Goal: Communication & Community: Answer question/provide support

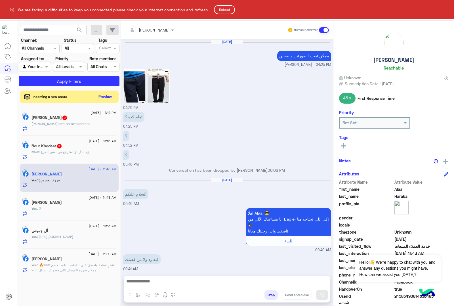
scroll to position [825, 0]
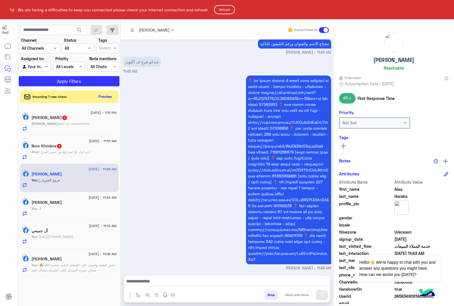
click at [222, 7] on button "Reload" at bounding box center [224, 9] width 21 height 9
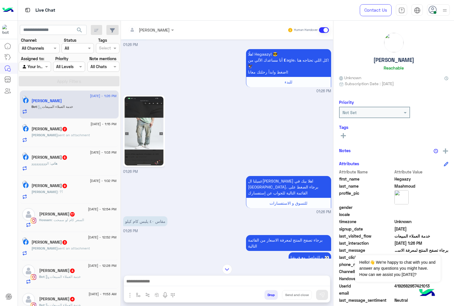
scroll to position [20, 0]
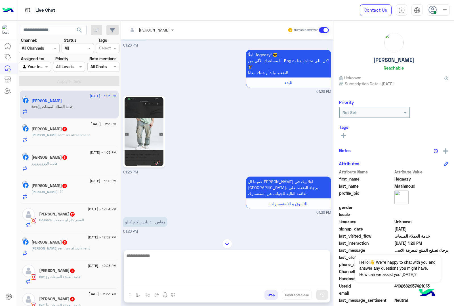
click at [153, 283] on textarea at bounding box center [227, 269] width 206 height 34
type textarea "*"
type textarea "**********"
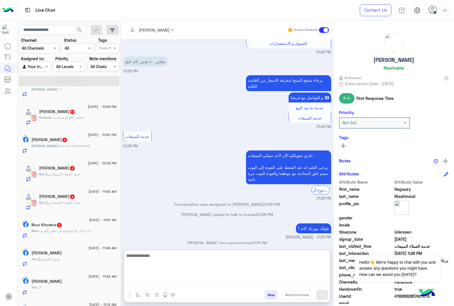
scroll to position [142, 0]
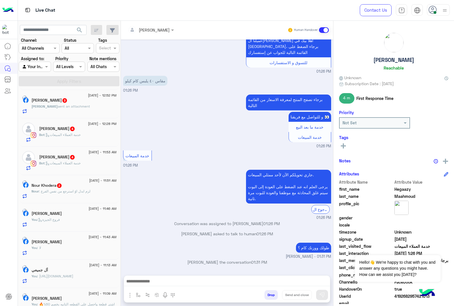
click at [98, 198] on div "Nour : لزم ابدل اوً استرجع من نفس الفرع" at bounding box center [73, 194] width 85 height 10
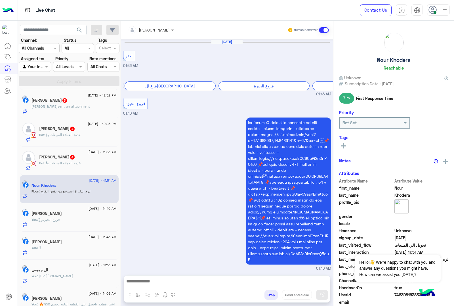
scroll to position [1194, 0]
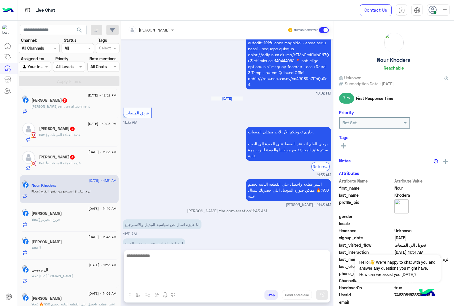
click at [158, 281] on textarea at bounding box center [227, 269] width 206 height 34
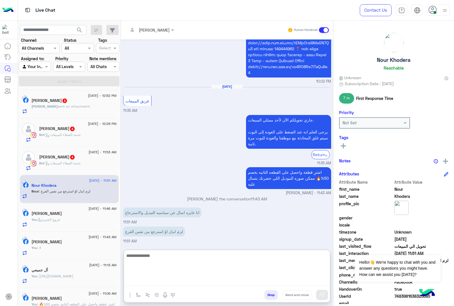
scroll to position [142, 0]
type textarea "*"
type textarea "**********"
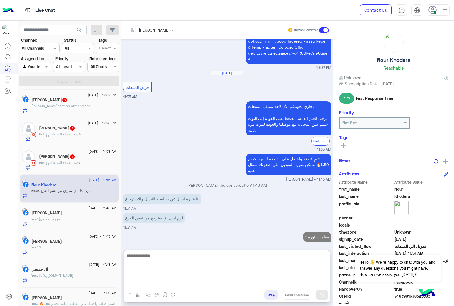
scroll to position [1238, 0]
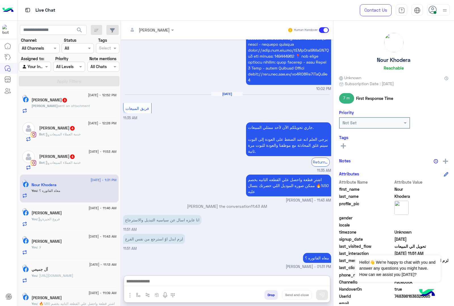
click at [59, 159] on h5 "Abanob Nabil 4" at bounding box center [57, 156] width 36 height 5
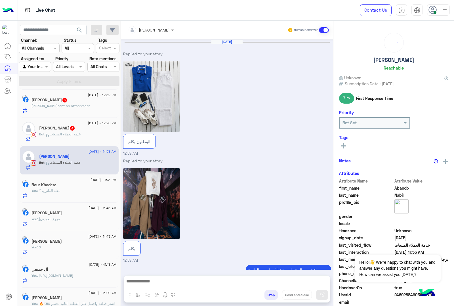
scroll to position [219, 0]
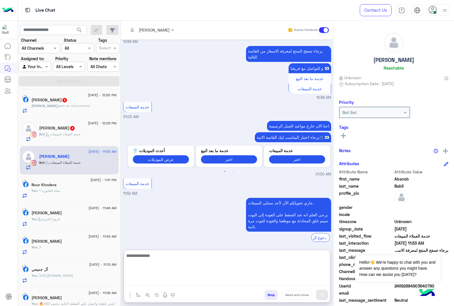
click at [125, 280] on textarea at bounding box center [227, 269] width 206 height 34
paste textarea "**********"
type textarea "**********"
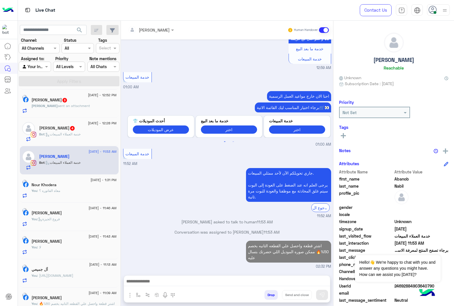
click at [58, 136] on span ": خدمة العملاء المبيعات" at bounding box center [63, 134] width 36 height 4
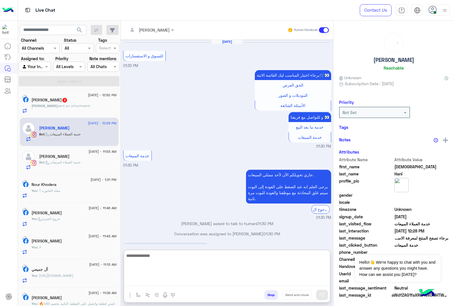
click at [143, 281] on textarea at bounding box center [227, 269] width 206 height 34
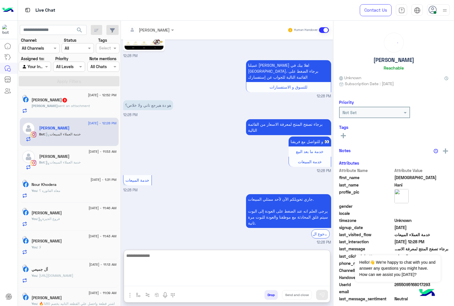
paste textarea "**********"
type textarea "**********"
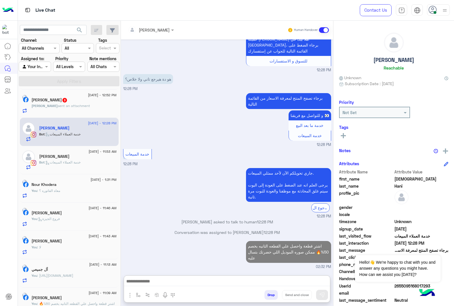
click at [71, 108] on p "Mahmoud sent an attachment" at bounding box center [60, 105] width 58 height 5
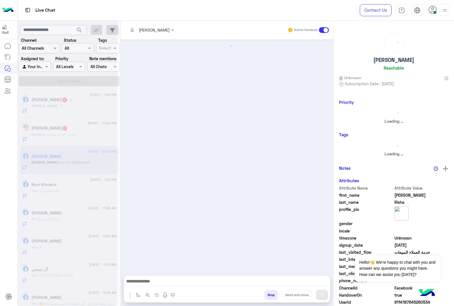
scroll to position [141, 0]
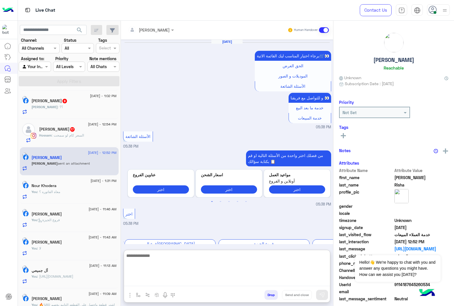
click at [159, 281] on textarea at bounding box center [227, 269] width 206 height 34
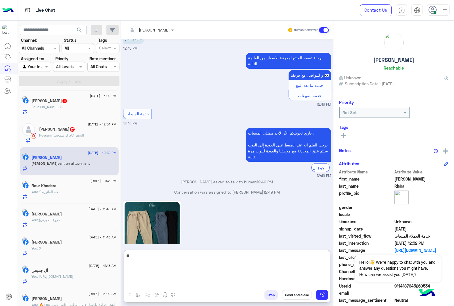
type textarea "***"
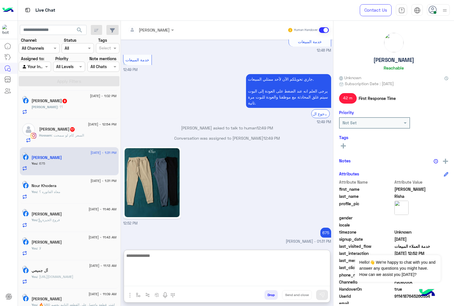
scroll to position [142, 0]
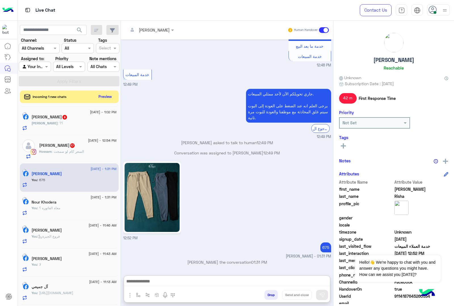
click at [77, 153] on span ": السعر كام لو سمحت" at bounding box center [68, 151] width 32 height 4
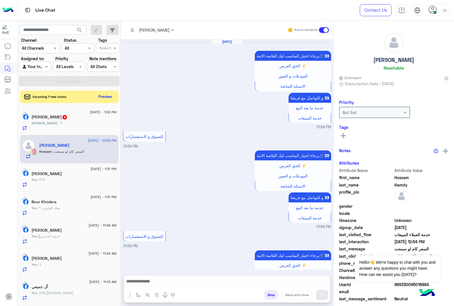
scroll to position [895, 0]
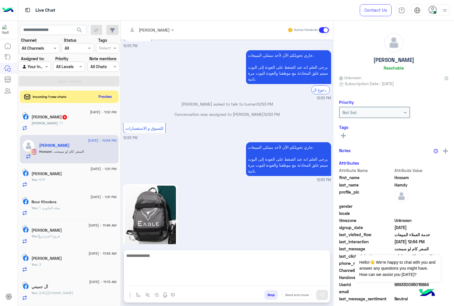
click at [149, 279] on textarea at bounding box center [227, 269] width 206 height 34
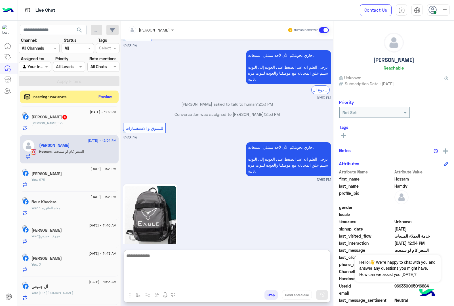
scroll to position [921, 0]
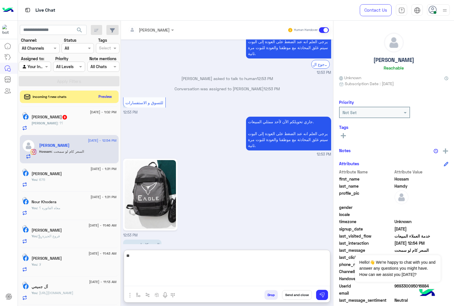
type textarea "***"
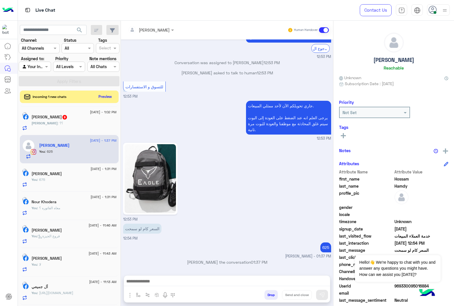
click at [67, 119] on span "9" at bounding box center [64, 117] width 5 height 5
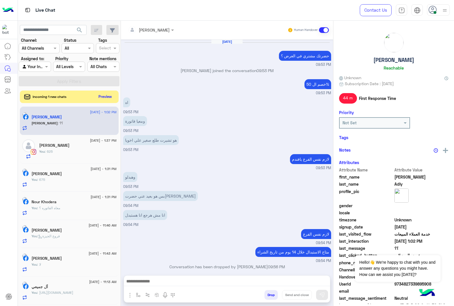
scroll to position [506, 0]
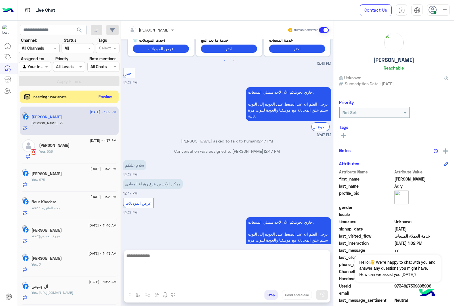
click at [149, 278] on textarea at bounding box center [227, 269] width 206 height 34
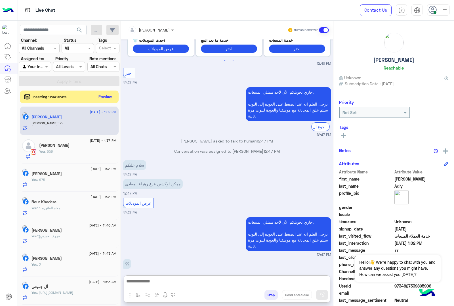
click at [128, 294] on img "button" at bounding box center [129, 294] width 7 height 7
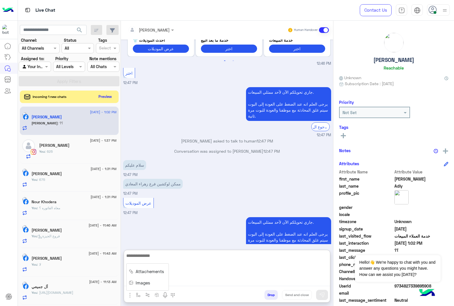
drag, startPoint x: 179, startPoint y: 279, endPoint x: 136, endPoint y: 292, distance: 44.2
click at [179, 279] on textarea at bounding box center [227, 269] width 206 height 34
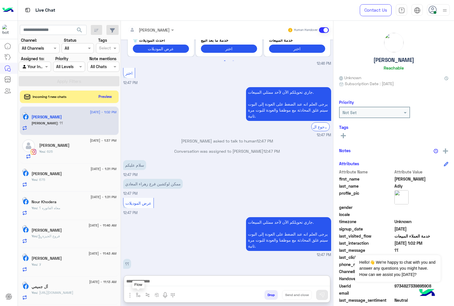
click at [136, 293] on button "button" at bounding box center [138, 294] width 9 height 9
click at [140, 282] on input "text" at bounding box center [148, 282] width 23 height 7
type input "*****"
click at [153, 261] on span "فروع القاهرة" at bounding box center [164, 260] width 54 height 5
type textarea "**********"
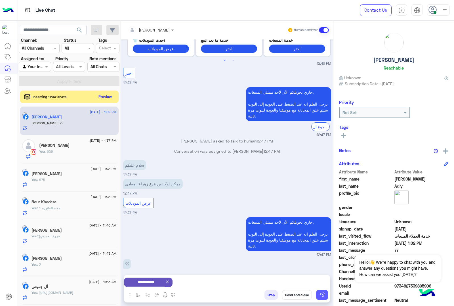
click at [323, 296] on img at bounding box center [322, 295] width 6 height 6
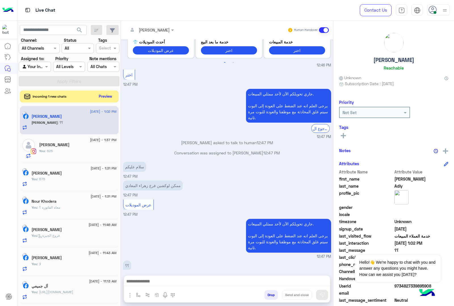
click at [105, 97] on button "Preview" at bounding box center [106, 96] width 18 height 8
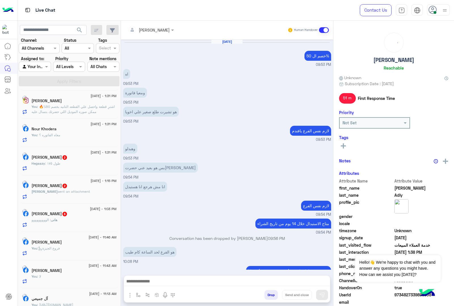
scroll to position [619, 0]
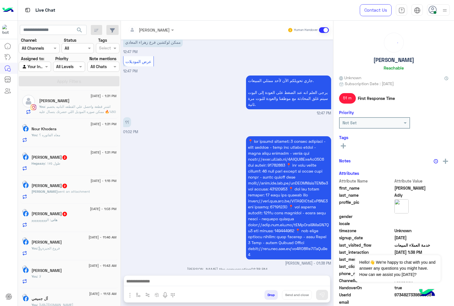
click at [69, 171] on div "Hegaazy : طول ١٧٥" at bounding box center [73, 166] width 85 height 10
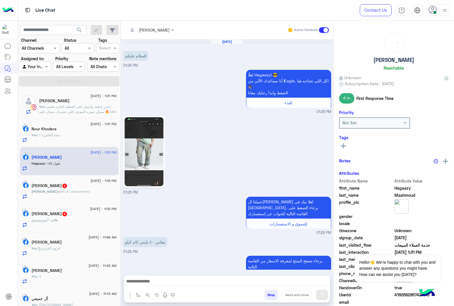
scroll to position [192, 0]
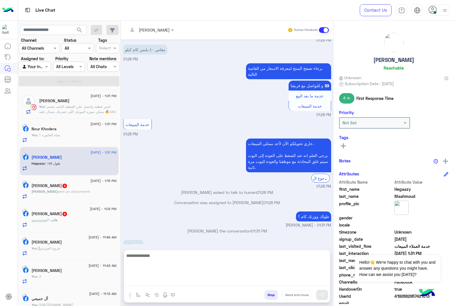
click at [148, 280] on textarea at bounding box center [227, 269] width 206 height 34
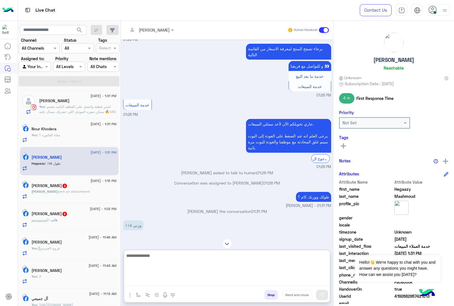
scroll to position [218, 0]
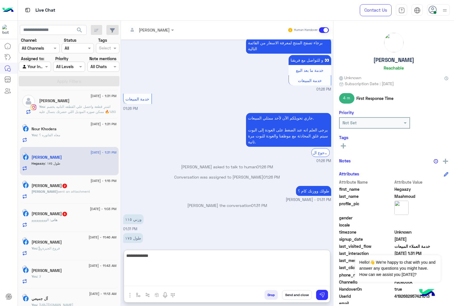
type textarea "**********"
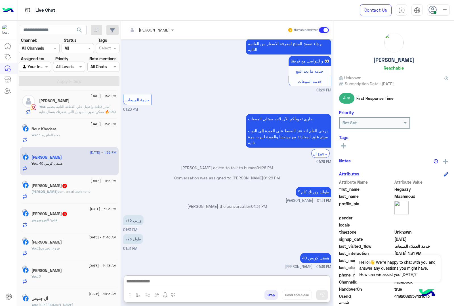
click at [65, 191] on span "sent an attachment" at bounding box center [74, 191] width 32 height 4
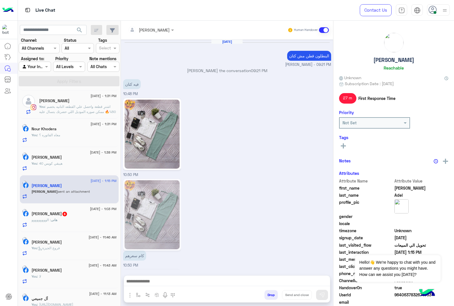
scroll to position [930, 0]
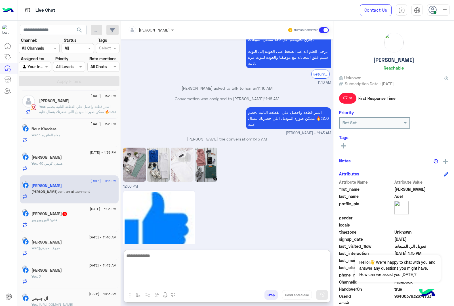
click at [161, 281] on textarea at bounding box center [227, 269] width 206 height 34
type textarea "*****"
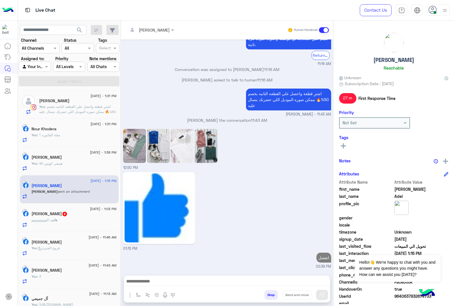
click at [72, 221] on div "هانى : الووووووووو" at bounding box center [73, 222] width 85 height 10
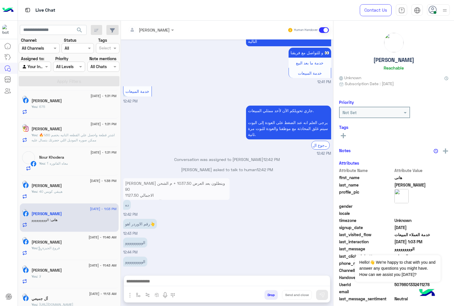
scroll to position [141, 0]
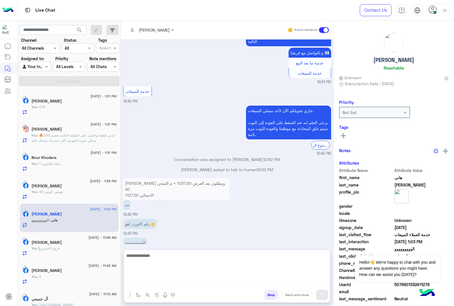
drag, startPoint x: 156, startPoint y: 282, endPoint x: 189, endPoint y: 200, distance: 87.7
click at [157, 281] on textarea at bounding box center [227, 269] width 206 height 34
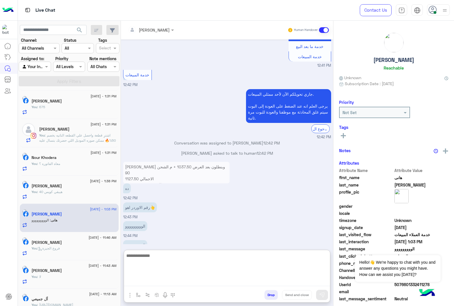
scroll to position [677, 0]
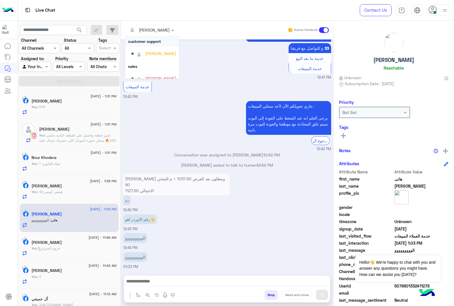
click at [164, 30] on div at bounding box center [151, 29] width 52 height 7
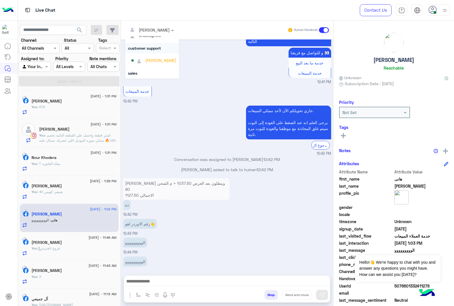
scroll to position [0, 0]
click at [155, 64] on div "Bassem Hisham" at bounding box center [153, 68] width 45 height 10
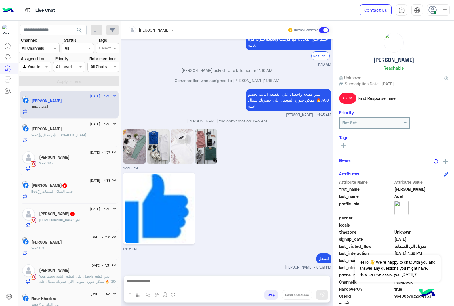
click at [92, 191] on div "Bot : خدمة العملاء المبيعات" at bounding box center [73, 194] width 85 height 10
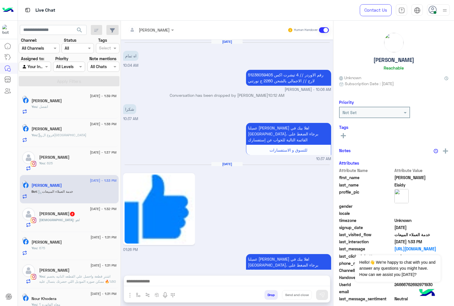
scroll to position [759, 0]
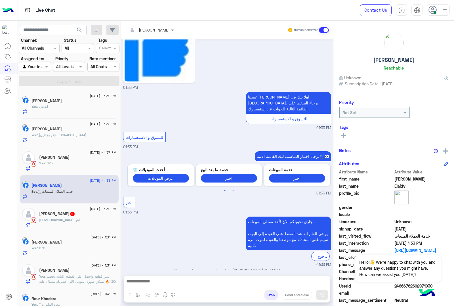
click at [158, 275] on div "Attachements Images enter flow name Drop Send and close" at bounding box center [227, 288] width 206 height 27
click at [159, 276] on div at bounding box center [227, 282] width 206 height 14
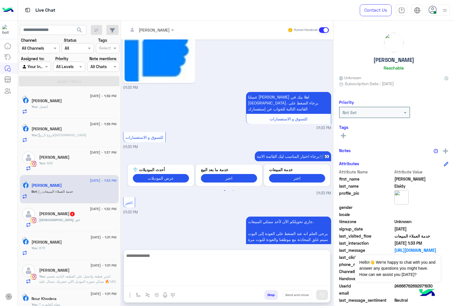
click at [157, 281] on textarea at bounding box center [227, 269] width 206 height 34
paste textarea "**********"
type textarea "**********"
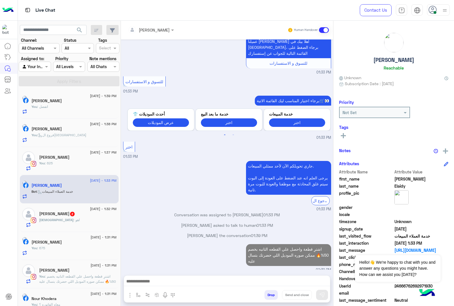
click at [73, 222] on span ": اهو" at bounding box center [76, 219] width 6 height 4
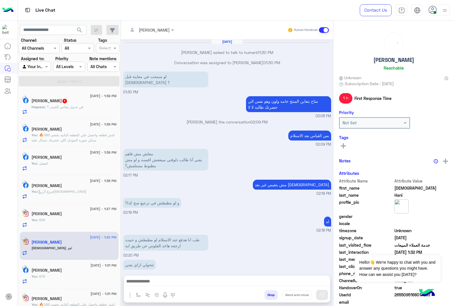
scroll to position [586, 0]
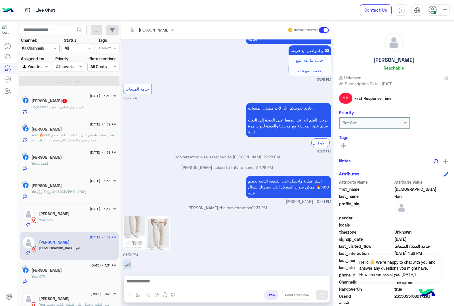
click at [149, 277] on div at bounding box center [227, 282] width 206 height 14
click at [94, 103] on div "Hegaazy Maahmoud 1" at bounding box center [73, 101] width 85 height 6
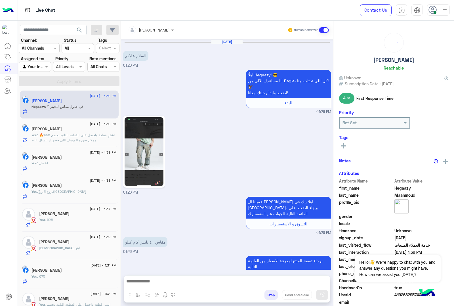
scroll to position [229, 0]
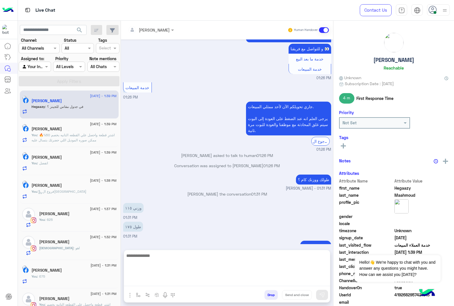
click at [157, 282] on textarea at bounding box center [227, 269] width 206 height 34
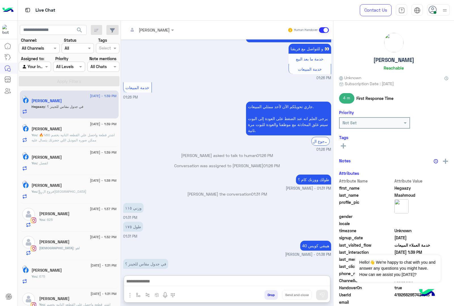
click at [130, 295] on img "button" at bounding box center [129, 294] width 7 height 7
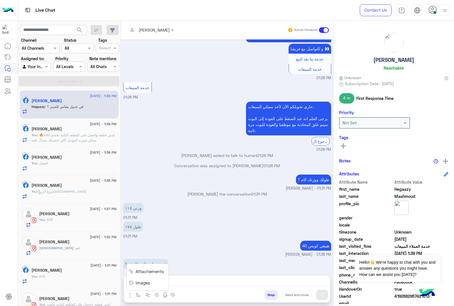
click at [137, 283] on span "Images" at bounding box center [143, 282] width 14 height 7
click at [130, 294] on img "button" at bounding box center [129, 294] width 7 height 7
click at [136, 283] on span "Images" at bounding box center [143, 282] width 14 height 7
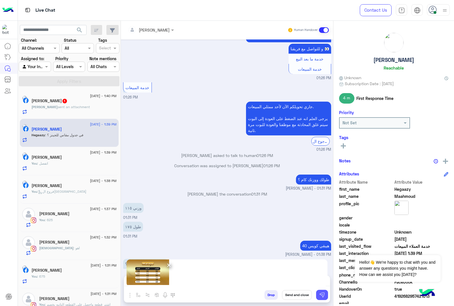
click at [324, 295] on img at bounding box center [322, 295] width 6 height 6
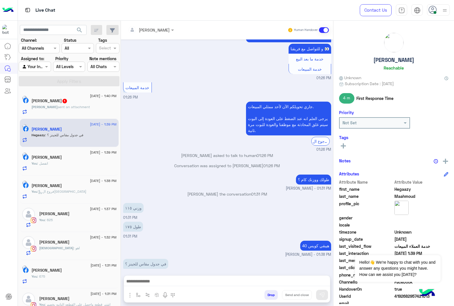
click at [60, 105] on p "Ahmed sent an attachment" at bounding box center [60, 106] width 58 height 5
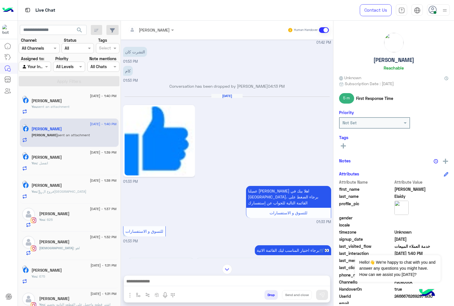
scroll to position [789, 0]
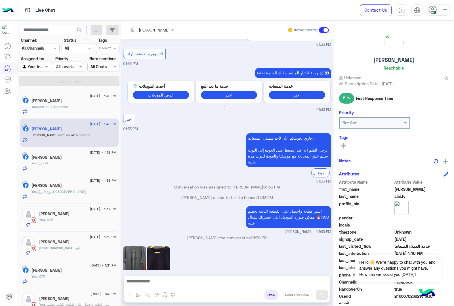
click at [143, 246] on img at bounding box center [134, 263] width 23 height 34
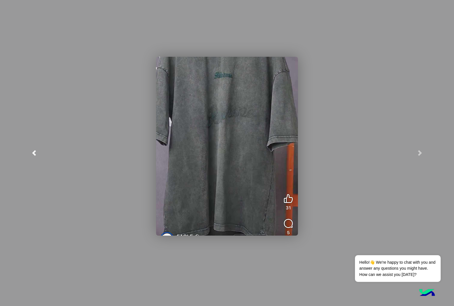
click at [36, 148] on link at bounding box center [34, 153] width 68 height 306
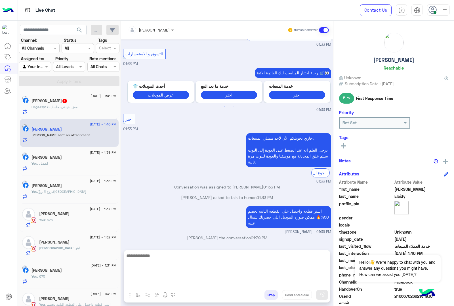
click at [145, 282] on textarea at bounding box center [227, 269] width 206 height 34
type textarea "**********"
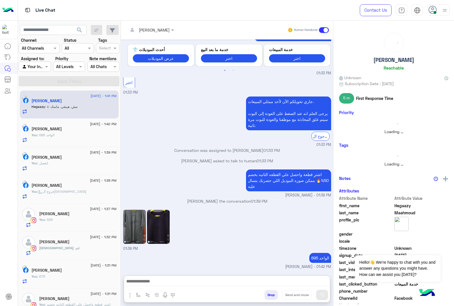
click at [84, 103] on div "Hegaazy Maahmoud" at bounding box center [73, 101] width 85 height 6
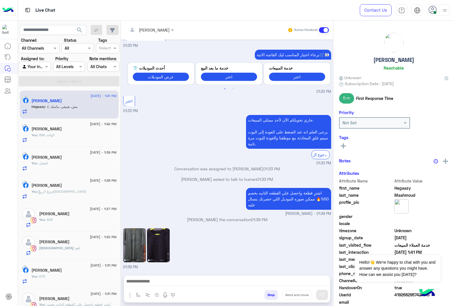
click at [168, 276] on div at bounding box center [227, 282] width 206 height 14
click at [72, 132] on div "Ahmed Elaidy" at bounding box center [73, 129] width 85 height 6
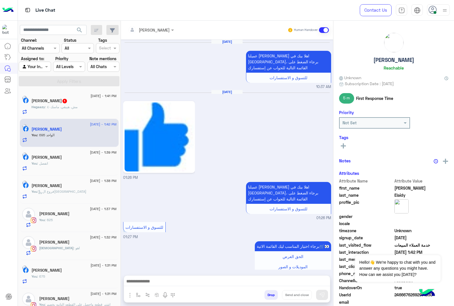
scroll to position [788, 0]
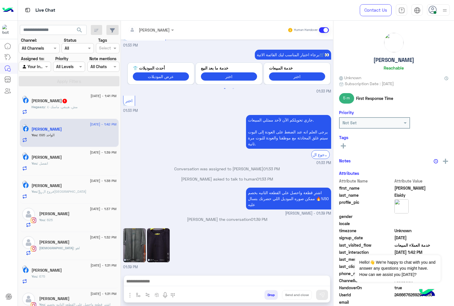
click at [77, 107] on span ": مش. هيبقي. ماسك٤٠" at bounding box center [61, 107] width 32 height 4
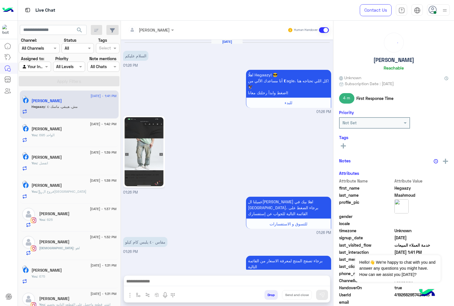
scroll to position [325, 0]
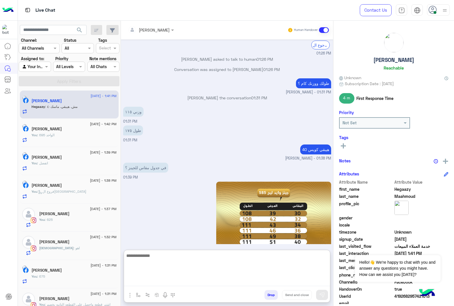
click at [153, 284] on textarea at bounding box center [227, 269] width 206 height 34
type textarea "**********"
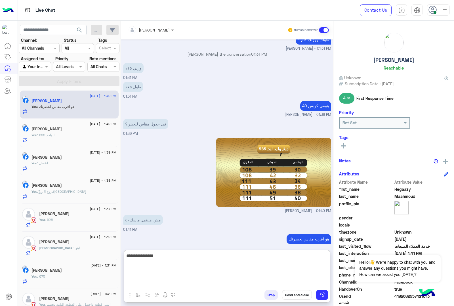
type textarea "**********"
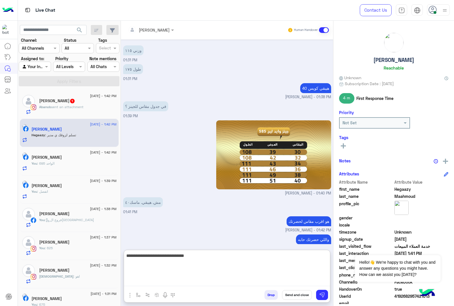
scroll to position [406, 0]
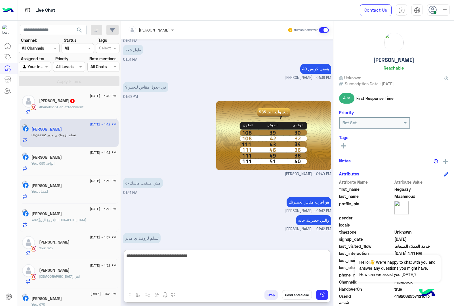
type textarea "**********"
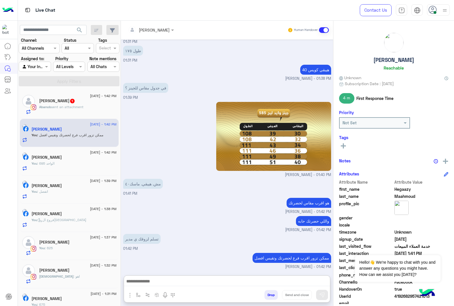
click at [86, 110] on div "Abanob sent an attachment" at bounding box center [77, 109] width 77 height 10
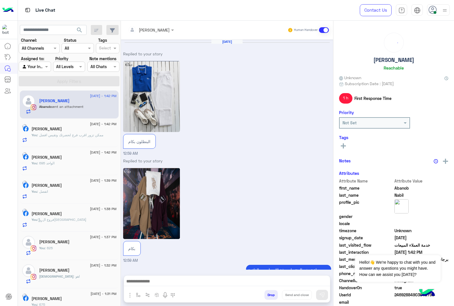
scroll to position [302, 0]
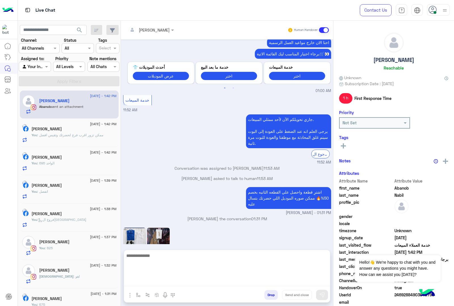
click at [177, 280] on textarea at bounding box center [227, 269] width 206 height 34
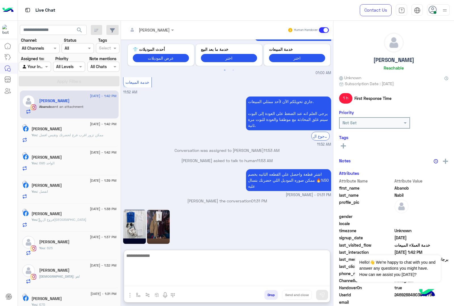
scroll to position [327, 0]
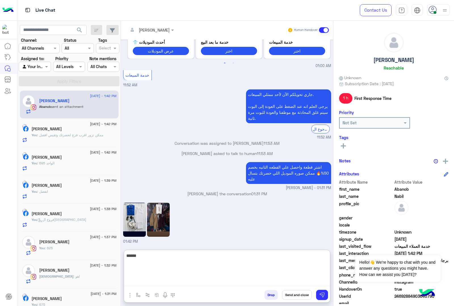
type textarea "*******"
